Goal: Task Accomplishment & Management: Use online tool/utility

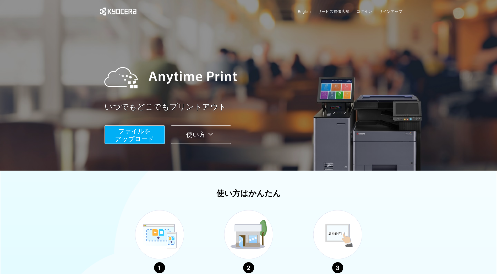
click at [126, 132] on span "ファイルを ​​アップロード" at bounding box center [134, 134] width 39 height 15
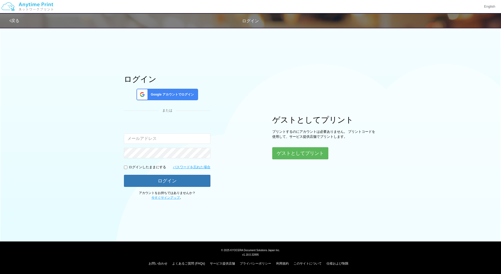
type input "jp-atp-admin@dj.kyocera.com"
click at [294, 155] on button "ゲストとしてプリント" at bounding box center [300, 153] width 56 height 12
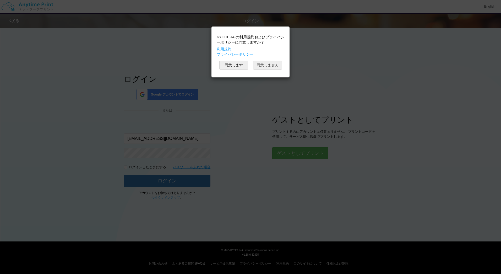
click at [273, 64] on button "同意しません" at bounding box center [267, 65] width 29 height 9
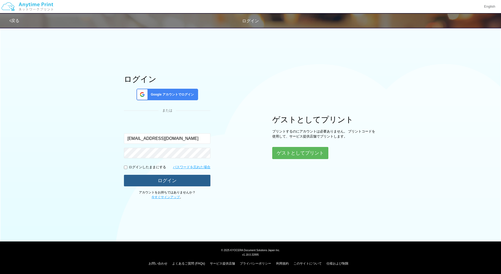
click at [183, 183] on button "ログイン" at bounding box center [167, 181] width 87 height 12
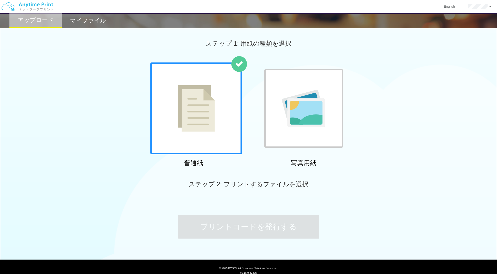
click at [86, 22] on h2 "マイファイル" at bounding box center [88, 21] width 36 height 6
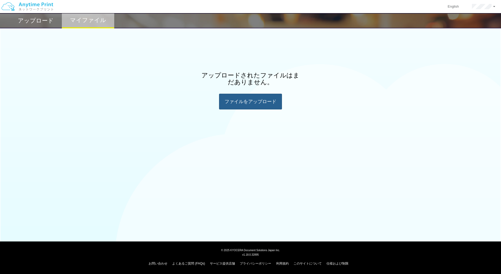
click at [275, 106] on div "ファイルを​​アップロード" at bounding box center [250, 102] width 63 height 16
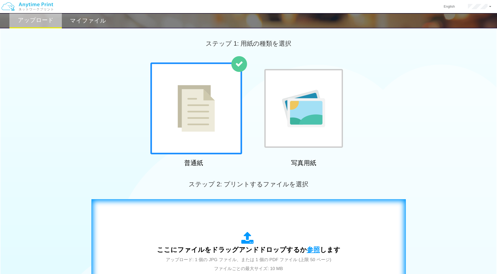
click at [311, 250] on span "参照" at bounding box center [313, 249] width 13 height 7
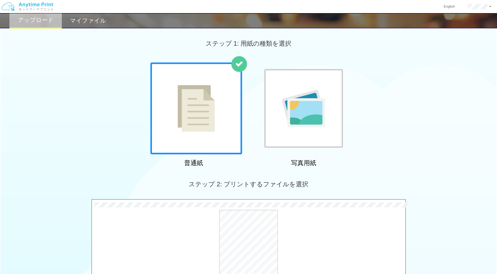
scroll to position [109, 0]
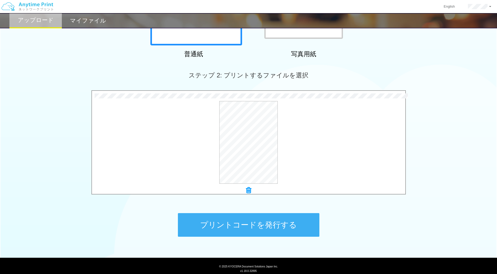
click at [260, 224] on button "プリントコードを発行する" at bounding box center [249, 225] width 142 height 24
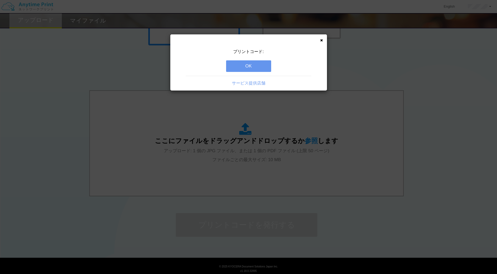
scroll to position [0, 0]
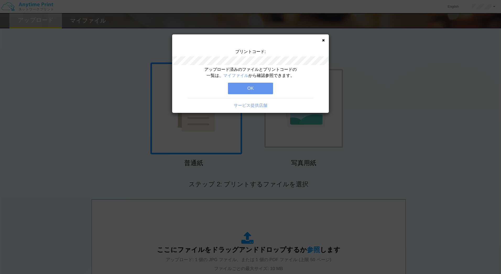
click at [256, 82] on div "アップロード済みのファイルとプリントコードの一覧は、 マイファイル から確認参照できます。 OK サービス提供店舗" at bounding box center [250, 90] width 157 height 46
drag, startPoint x: 251, startPoint y: 85, endPoint x: 246, endPoint y: 81, distance: 6.4
click at [251, 85] on button "OK" at bounding box center [250, 89] width 45 height 12
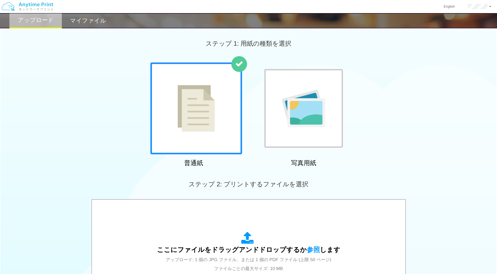
click at [92, 22] on h2 "マイファイル" at bounding box center [88, 21] width 36 height 6
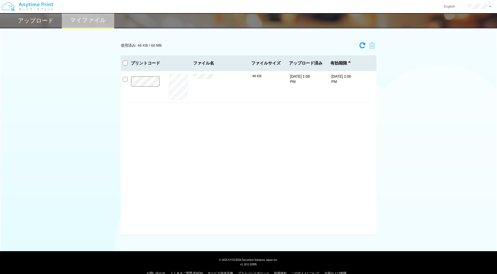
click at [0, 0] on button "プレビュー" at bounding box center [0, 0] width 0 height 0
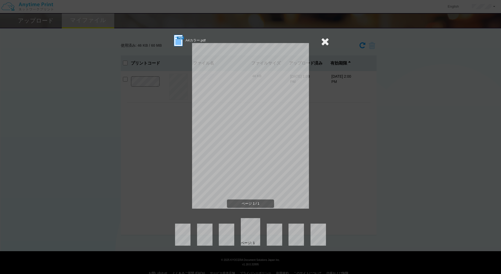
click at [180, 88] on div "A4カラー.pdf ページ 1 / 1 ページ: 1" at bounding box center [250, 139] width 157 height 211
click at [324, 40] on icon at bounding box center [325, 41] width 8 height 10
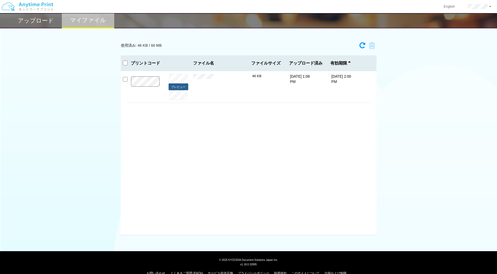
click at [182, 84] on button "プレビュー" at bounding box center [179, 86] width 20 height 7
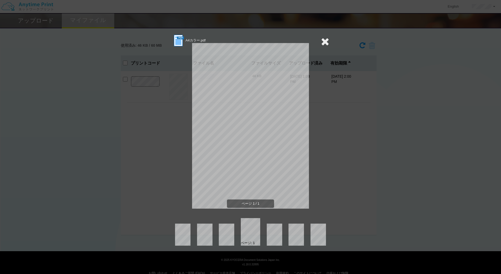
click at [327, 41] on icon at bounding box center [325, 41] width 8 height 10
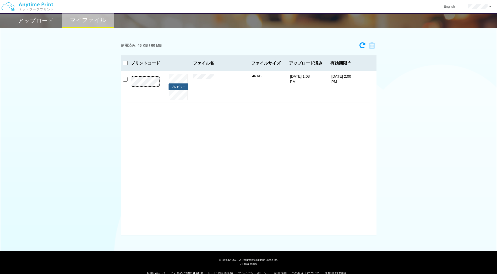
click at [180, 84] on button "プレビュー" at bounding box center [179, 86] width 20 height 7
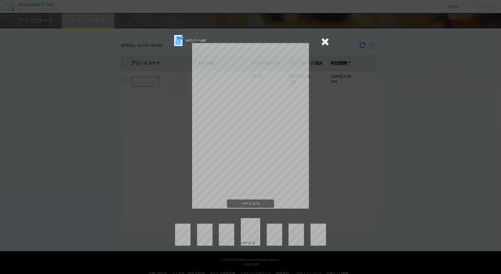
click at [323, 43] on icon at bounding box center [325, 41] width 8 height 10
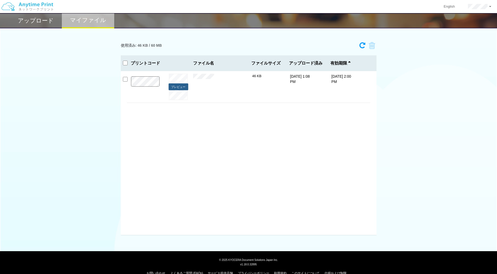
click at [175, 85] on button "プレビュー" at bounding box center [179, 86] width 20 height 7
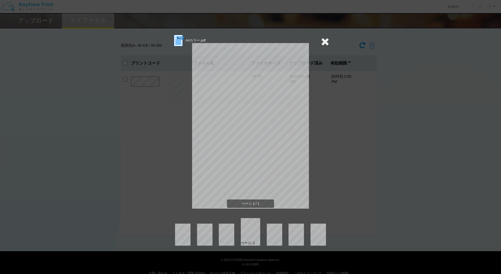
click at [326, 41] on icon at bounding box center [325, 41] width 8 height 10
